Goal: Find specific page/section: Find specific page/section

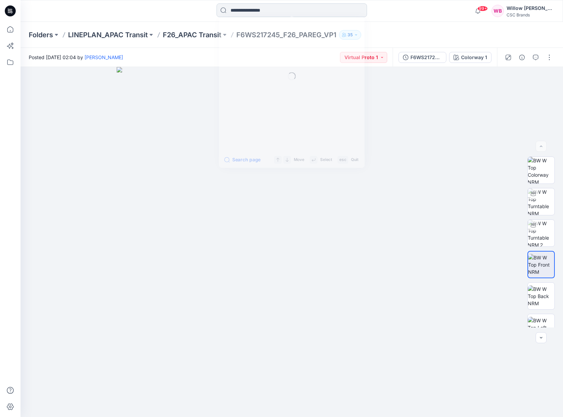
click at [244, 10] on input at bounding box center [292, 10] width 151 height 14
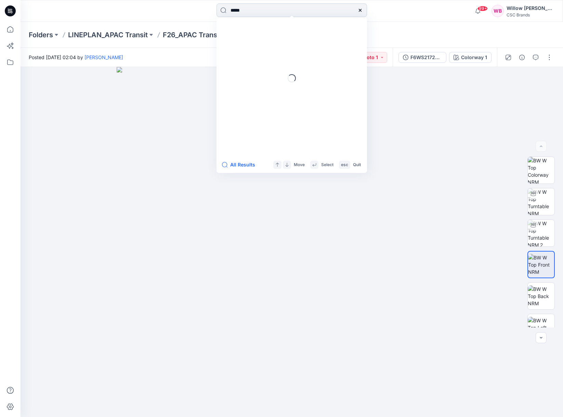
type input "******"
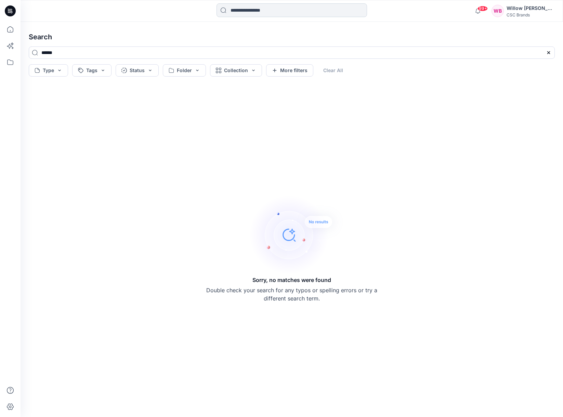
click at [241, 9] on input at bounding box center [292, 10] width 151 height 14
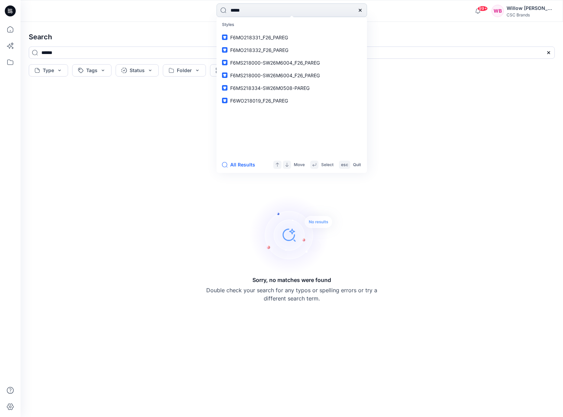
type input "******"
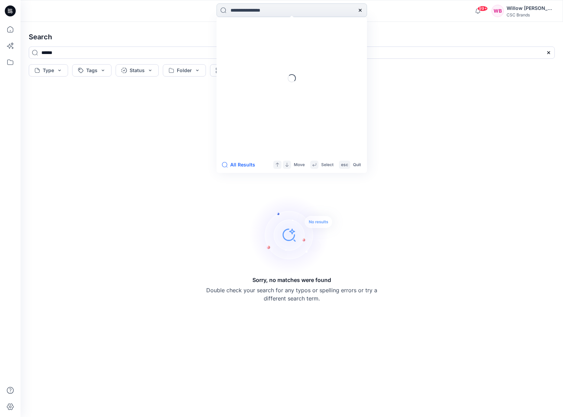
type input "******"
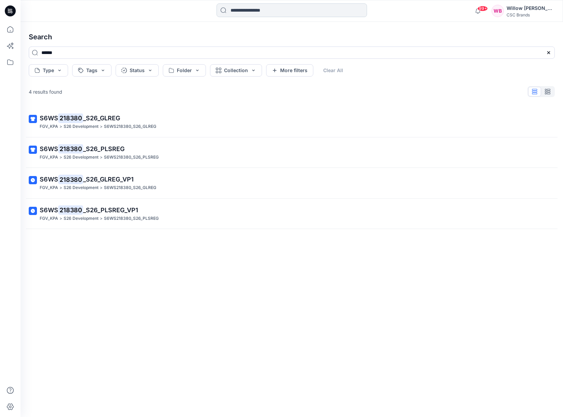
click at [238, 6] on input at bounding box center [292, 10] width 151 height 14
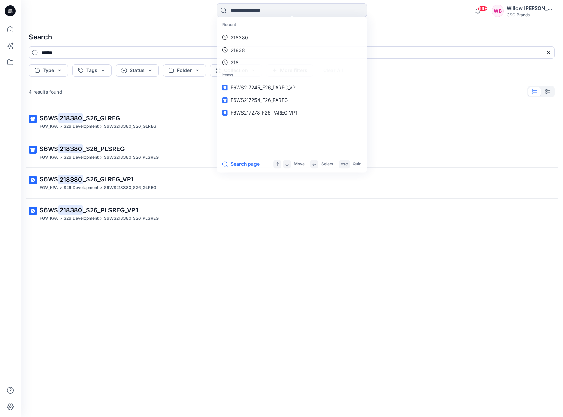
drag, startPoint x: 147, startPoint y: 241, endPoint x: 148, endPoint y: 237, distance: 4.6
click at [147, 241] on div "S6WS 218380 _S26_GLREG FGV_KPA > S26 Development > S6WS218380_S26_GLREG S6WS 21…" at bounding box center [291, 251] width 537 height 289
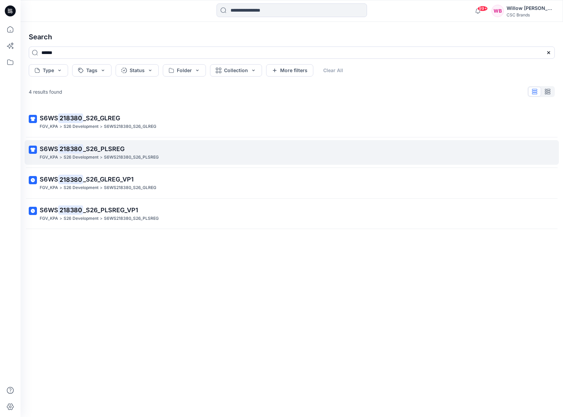
click at [78, 150] on mark "218380" at bounding box center [70, 149] width 25 height 10
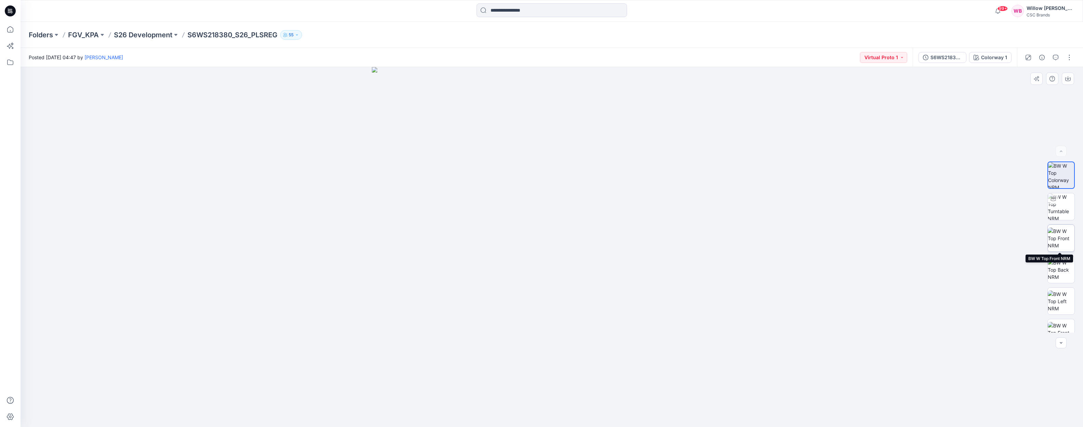
click at [563, 235] on img at bounding box center [1061, 239] width 27 height 22
click at [563, 273] on img at bounding box center [1061, 270] width 27 height 22
click at [563, 292] on img at bounding box center [1061, 302] width 27 height 22
drag, startPoint x: 1060, startPoint y: 326, endPoint x: 1063, endPoint y: 323, distance: 4.1
click at [563, 326] on img at bounding box center [1061, 333] width 27 height 22
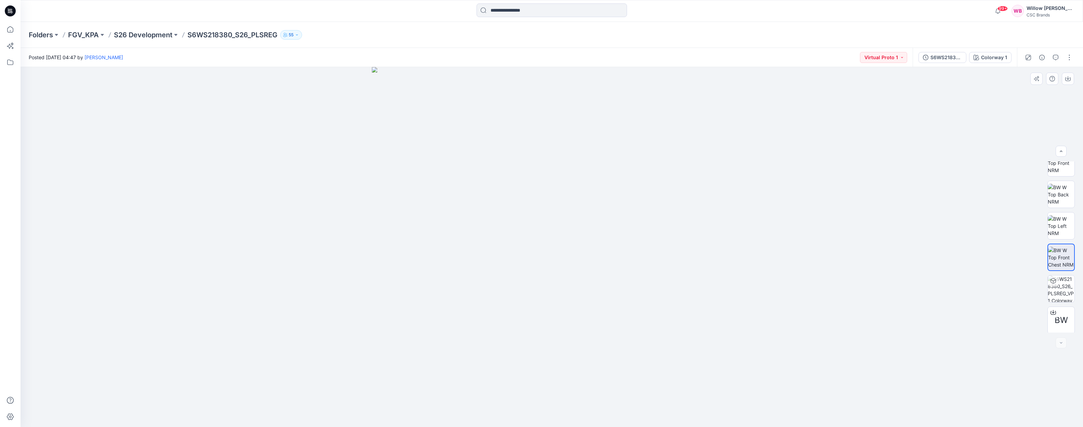
scroll to position [77, 0]
click at [563, 283] on img at bounding box center [1061, 287] width 27 height 27
